Goal: Navigation & Orientation: Find specific page/section

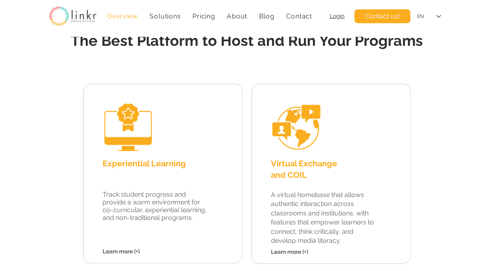
scroll to position [1037, 0]
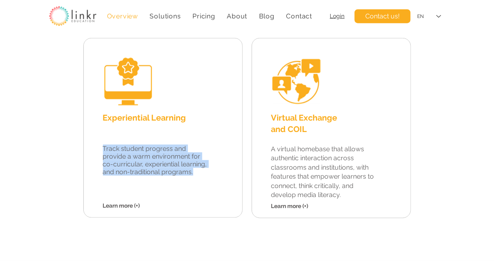
drag, startPoint x: 199, startPoint y: 172, endPoint x: 122, endPoint y: 125, distance: 90.2
click at [123, 125] on div "Experiential Learning Track student progress and provide a warm environment for…" at bounding box center [163, 128] width 158 height 181
drag, startPoint x: 358, startPoint y: 196, endPoint x: 279, endPoint y: 126, distance: 105.3
click at [279, 126] on div "Virtual Exchange and COIL A virtual homebase that allows authentic interaction …" at bounding box center [331, 128] width 158 height 181
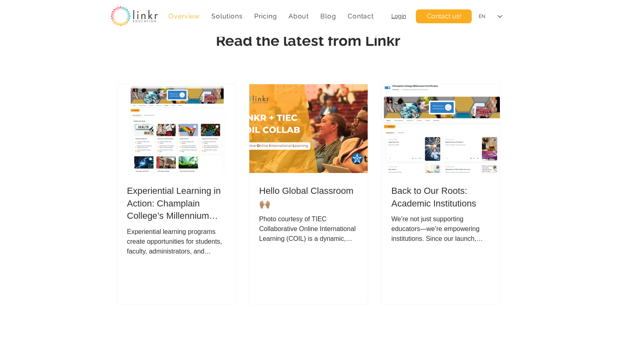
scroll to position [2633, 0]
click at [318, 229] on div "Photo courtesy of TIEC Collaborative Online International Learning (COIL) is a …" at bounding box center [308, 228] width 99 height 29
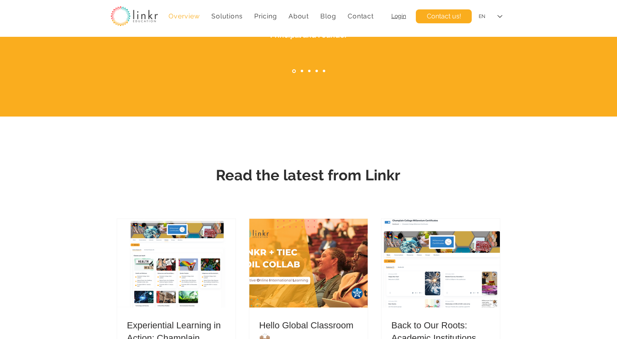
scroll to position [2488, 0]
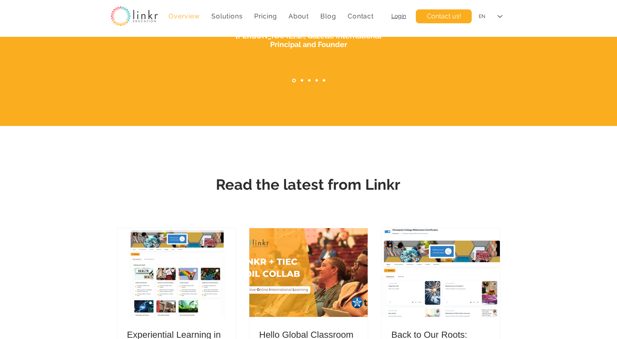
click at [398, 19] on span "Login" at bounding box center [399, 16] width 15 height 7
